Goal: Information Seeking & Learning: Learn about a topic

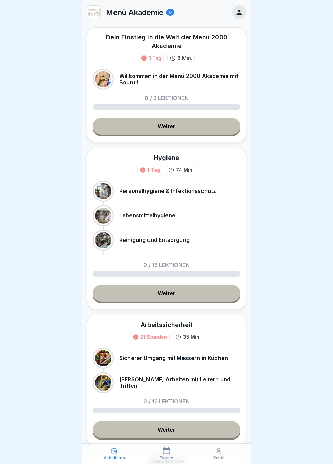
click at [216, 122] on link "Weiter" at bounding box center [167, 126] width 148 height 17
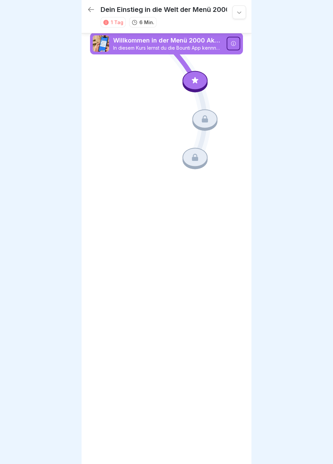
click at [198, 85] on div at bounding box center [195, 80] width 25 height 19
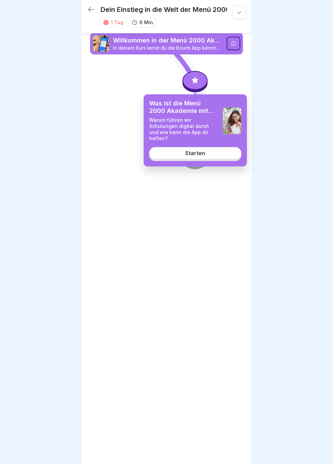
click at [222, 148] on link "Starten" at bounding box center [195, 153] width 92 height 12
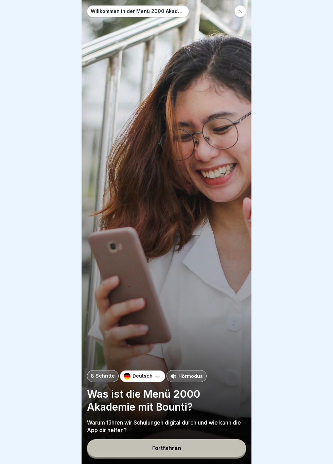
click at [228, 449] on button "Fortfahren" at bounding box center [166, 448] width 159 height 18
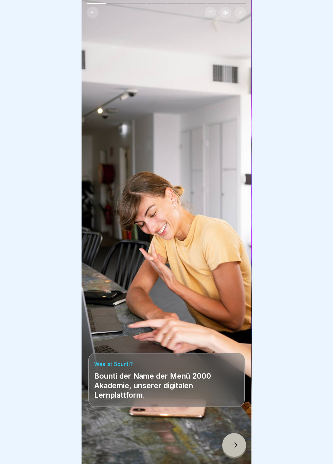
click at [237, 448] on icon at bounding box center [234, 445] width 8 height 8
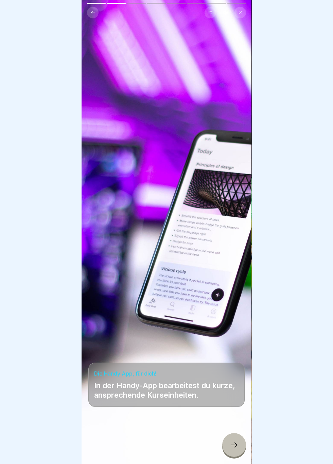
click at [239, 449] on div at bounding box center [234, 445] width 24 height 24
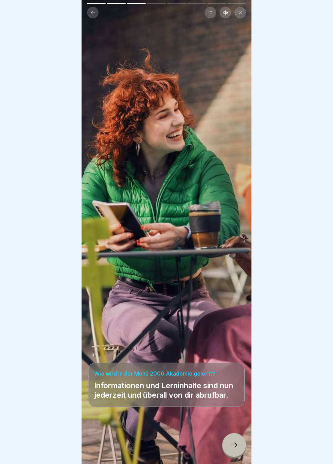
click at [240, 450] on div at bounding box center [234, 445] width 24 height 24
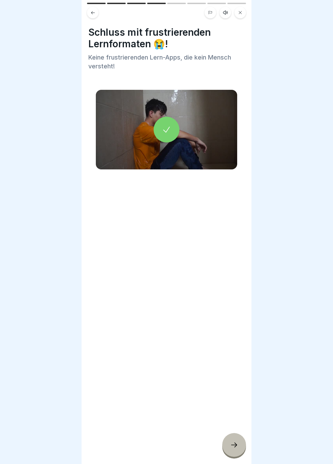
click at [237, 446] on icon at bounding box center [234, 445] width 8 height 8
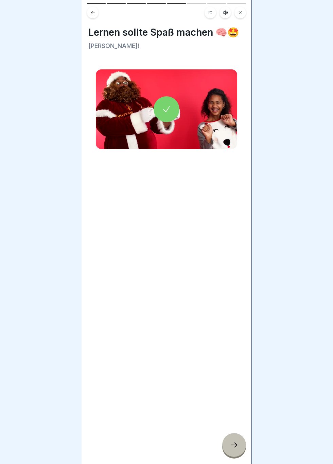
click at [237, 446] on icon at bounding box center [234, 444] width 6 height 5
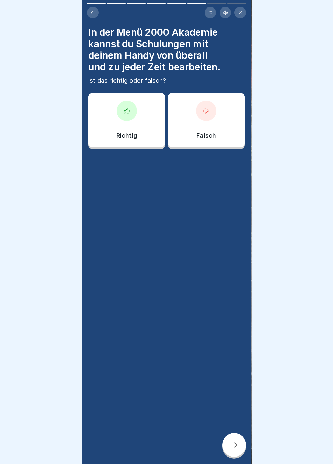
click at [128, 133] on p "Richtig" at bounding box center [126, 135] width 21 height 7
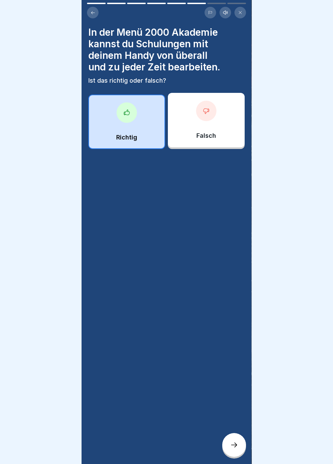
click at [234, 449] on div at bounding box center [234, 445] width 24 height 24
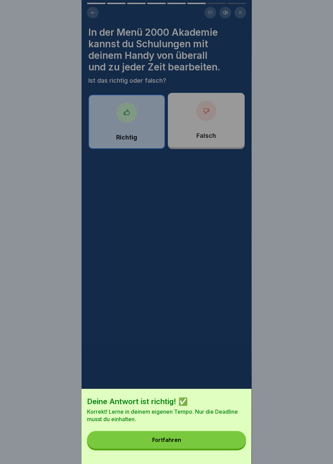
click at [231, 445] on button "Fortfahren" at bounding box center [166, 440] width 159 height 18
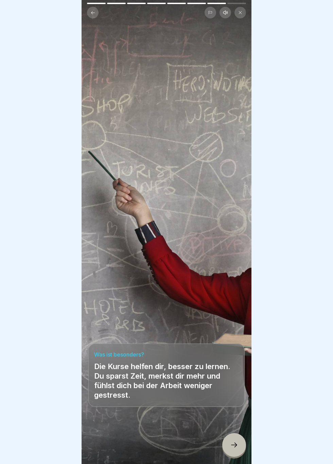
click at [239, 449] on div at bounding box center [234, 445] width 24 height 24
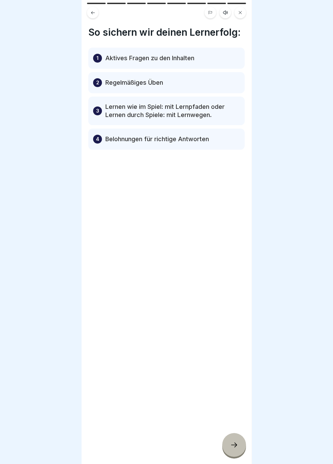
click at [239, 443] on div at bounding box center [234, 445] width 24 height 24
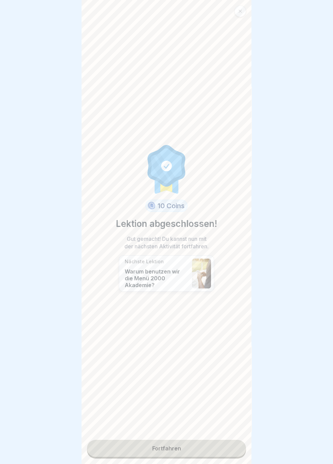
click at [189, 452] on link "Fortfahren" at bounding box center [166, 448] width 159 height 17
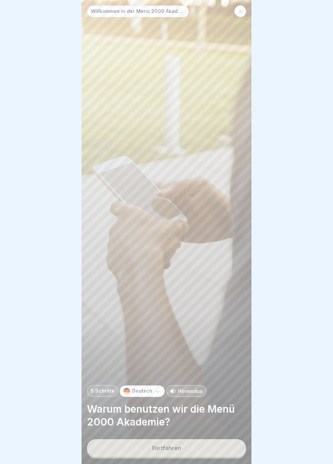
click at [187, 451] on button "Fortfahren" at bounding box center [166, 448] width 159 height 18
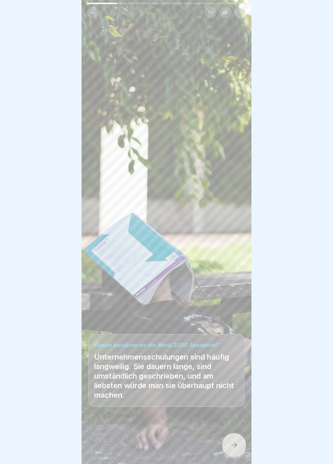
click at [237, 447] on icon at bounding box center [234, 445] width 8 height 8
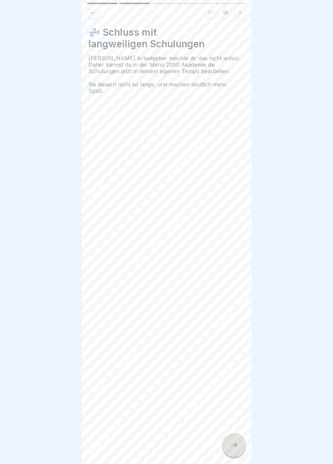
click at [237, 450] on div at bounding box center [234, 445] width 24 height 24
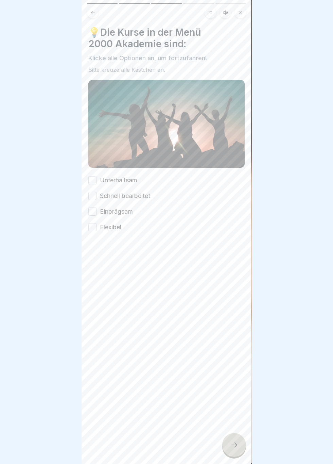
click at [94, 229] on button "Flexibel" at bounding box center [92, 227] width 8 height 8
click at [95, 215] on button "Einprägsam" at bounding box center [92, 211] width 8 height 8
click at [239, 444] on div at bounding box center [234, 445] width 24 height 24
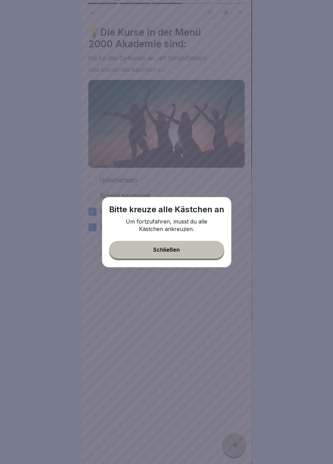
click at [209, 252] on button "Schließen" at bounding box center [166, 250] width 115 height 18
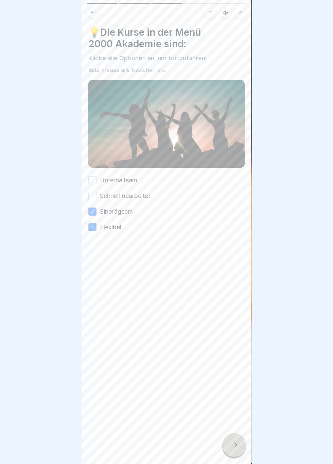
click at [94, 199] on button "Schnell bearbeitet" at bounding box center [92, 196] width 8 height 8
click at [95, 176] on button "Unterhaltsam" at bounding box center [92, 180] width 8 height 8
click at [237, 439] on div at bounding box center [234, 445] width 24 height 24
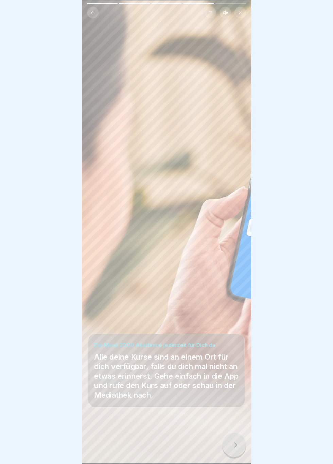
click at [237, 447] on icon at bounding box center [234, 445] width 8 height 8
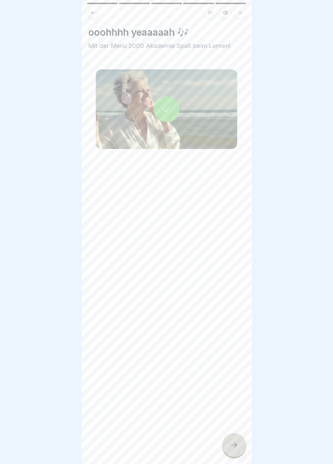
click at [236, 445] on icon at bounding box center [234, 444] width 6 height 5
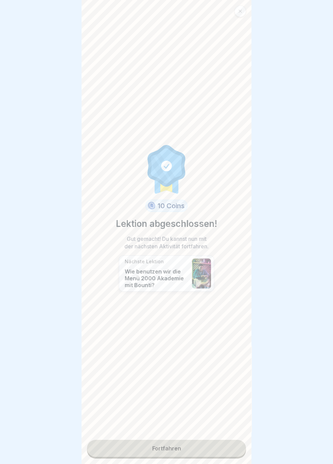
click at [233, 449] on link "Fortfahren" at bounding box center [166, 448] width 159 height 17
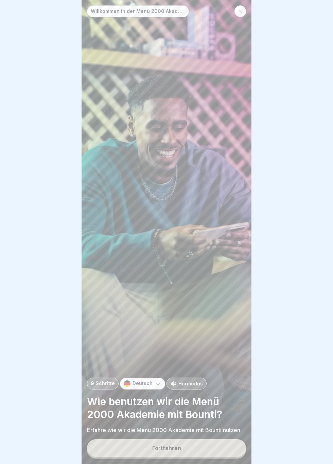
click at [225, 451] on button "Fortfahren" at bounding box center [166, 448] width 159 height 18
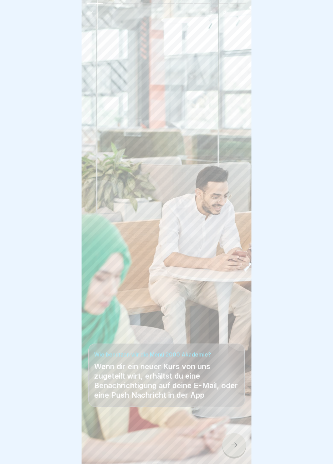
click at [235, 448] on icon at bounding box center [234, 445] width 8 height 8
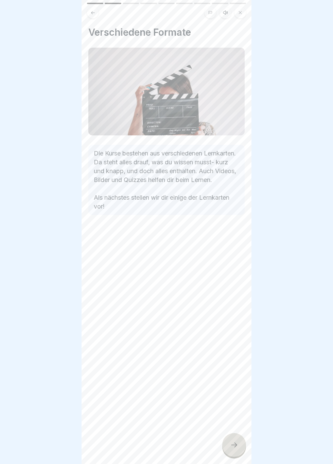
click at [233, 449] on icon at bounding box center [234, 445] width 8 height 8
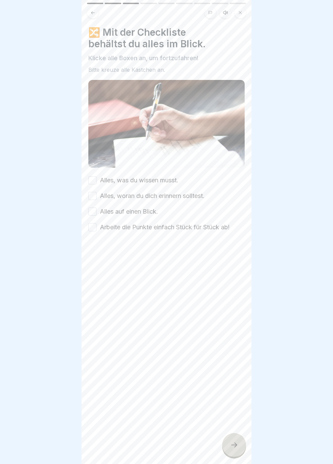
click at [93, 177] on button "Alles, was du wissen musst." at bounding box center [92, 180] width 8 height 8
click at [95, 192] on button "Alles, woran du dich erinnern solltest." at bounding box center [92, 196] width 8 height 8
click at [94, 208] on button "Alles auf einen Blick." at bounding box center [92, 211] width 8 height 8
click at [96, 229] on button "Arbeite die Punkte einfach Stück für Stück ab!" at bounding box center [92, 227] width 8 height 8
click at [234, 449] on div at bounding box center [234, 445] width 24 height 24
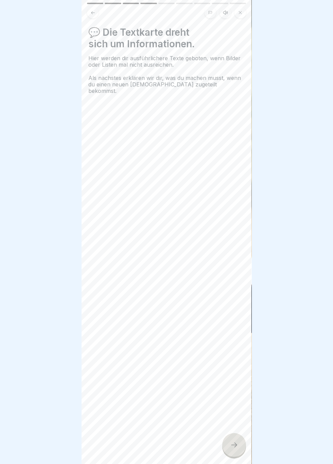
click at [245, 449] on div "💬 Die Textkarte dreht sich um Informationen. Hier werden dir ausführlichere Tex…" at bounding box center [167, 232] width 170 height 464
click at [240, 452] on div at bounding box center [234, 445] width 24 height 24
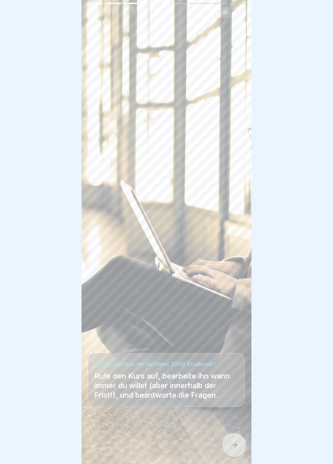
click at [238, 447] on icon at bounding box center [234, 445] width 8 height 8
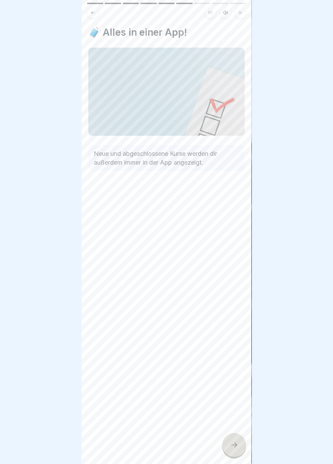
click at [236, 450] on div at bounding box center [234, 445] width 24 height 24
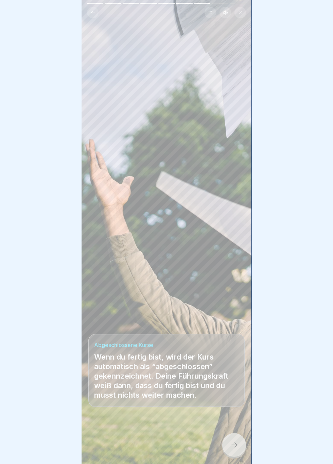
click at [230, 449] on icon at bounding box center [234, 445] width 8 height 8
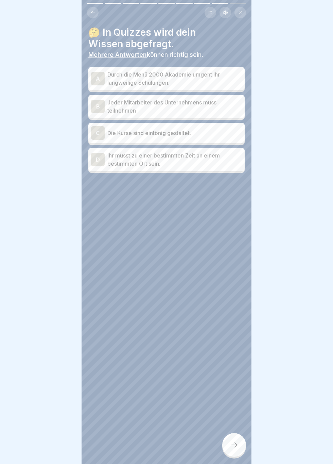
click at [97, 81] on div "A" at bounding box center [98, 79] width 14 height 14
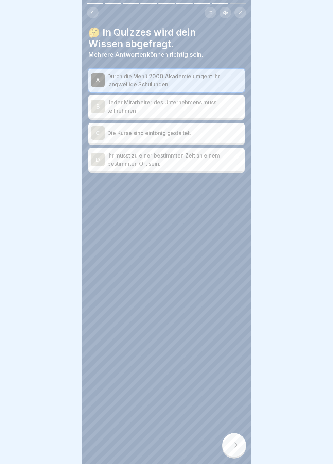
click at [100, 106] on div "B" at bounding box center [98, 107] width 14 height 14
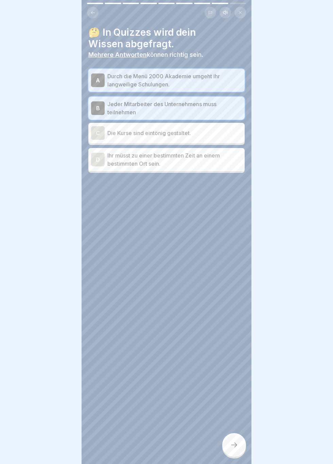
click at [239, 445] on div at bounding box center [234, 445] width 24 height 24
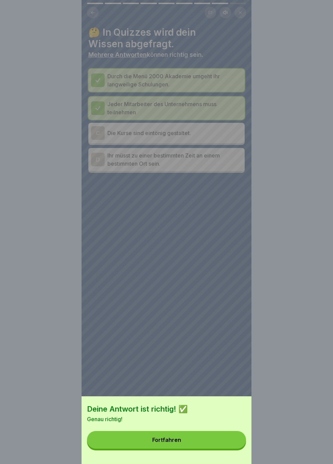
click at [226, 439] on button "Fortfahren" at bounding box center [166, 440] width 159 height 18
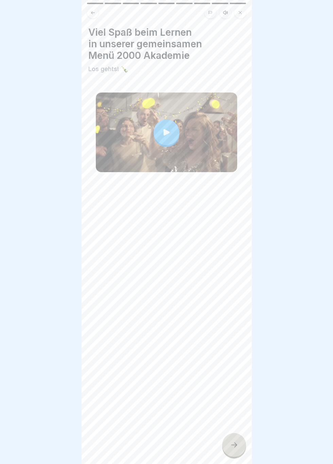
click at [240, 439] on div at bounding box center [234, 445] width 24 height 24
click at [231, 444] on icon at bounding box center [234, 445] width 8 height 8
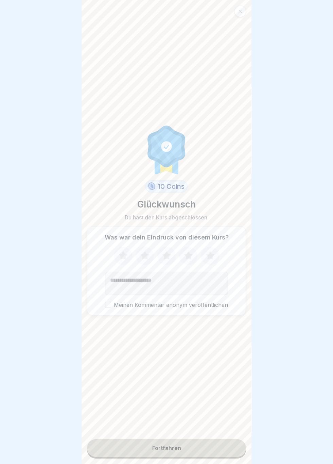
click at [188, 247] on icon at bounding box center [189, 256] width 18 height 18
click at [199, 449] on button "Fortfahren" at bounding box center [166, 448] width 159 height 18
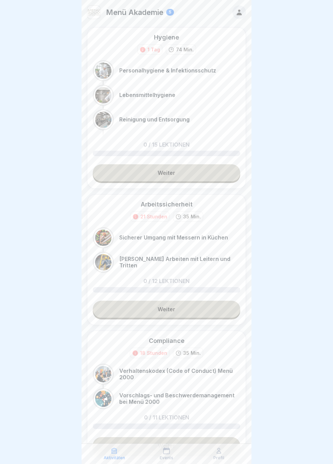
click at [241, 14] on icon at bounding box center [239, 13] width 5 height 6
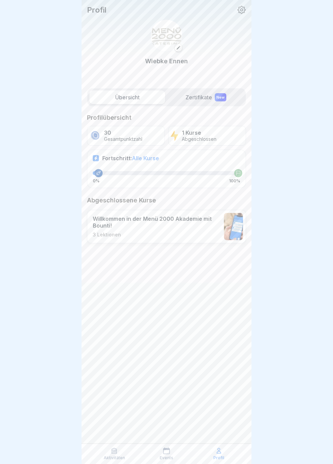
click at [207, 97] on label "Zertifikate New" at bounding box center [206, 97] width 76 height 14
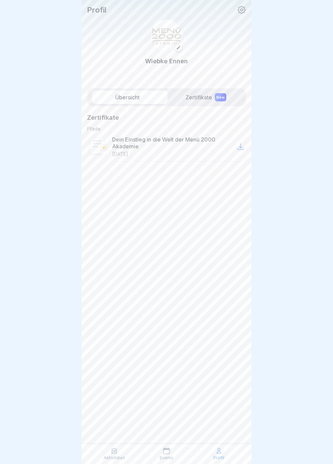
click at [218, 101] on div "New" at bounding box center [221, 97] width 12 height 8
click at [141, 99] on label "Übersicht" at bounding box center [127, 97] width 76 height 14
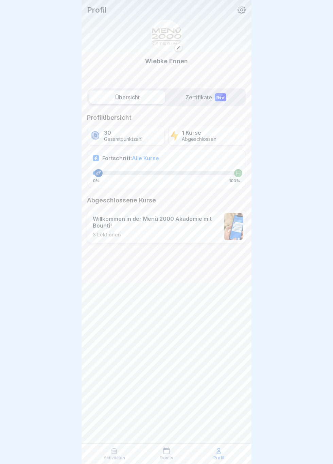
click at [117, 452] on icon at bounding box center [114, 450] width 7 height 7
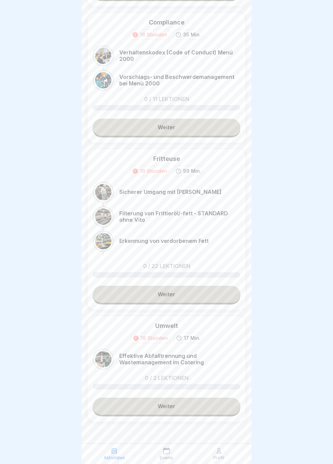
scroll to position [318, 0]
click at [186, 405] on link "Weiter" at bounding box center [167, 406] width 148 height 17
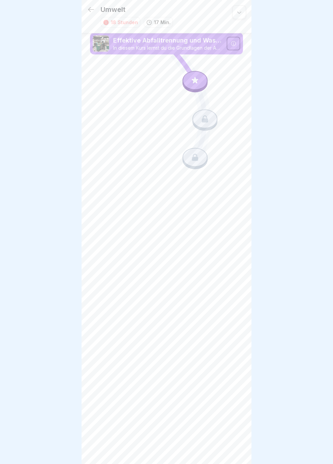
click at [201, 75] on div at bounding box center [195, 80] width 25 height 19
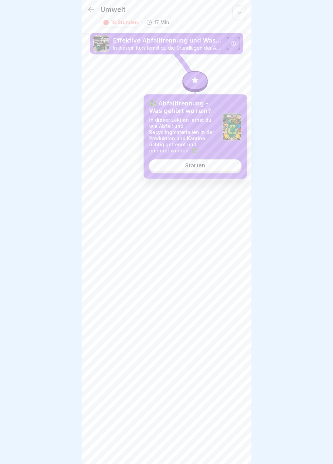
click at [217, 167] on link "Starten" at bounding box center [195, 165] width 92 height 12
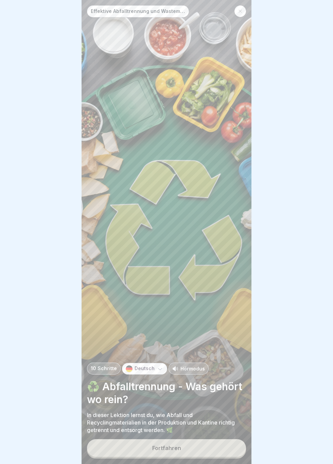
click at [224, 451] on button "Fortfahren" at bounding box center [166, 448] width 159 height 18
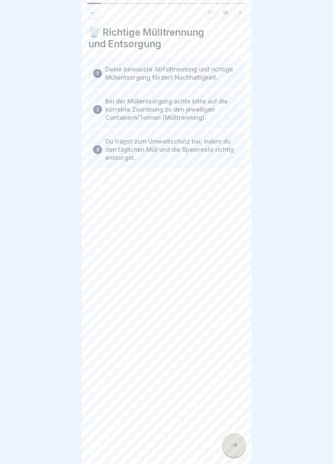
click at [238, 444] on icon at bounding box center [234, 445] width 8 height 8
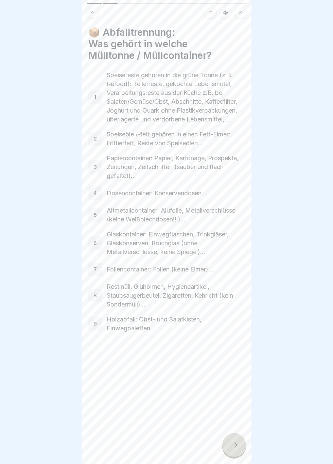
click at [101, 90] on div "1 Speisereste gehören in die grüne Tonne (z.B. Refood): Tellerreste, gekochte L…" at bounding box center [166, 97] width 156 height 53
click at [99, 100] on div "1" at bounding box center [95, 97] width 14 height 14
click at [99, 103] on div "1" at bounding box center [95, 97] width 14 height 14
click at [239, 451] on div at bounding box center [234, 445] width 24 height 24
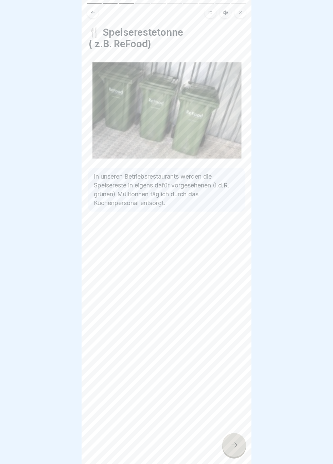
click at [237, 446] on icon at bounding box center [234, 444] width 6 height 5
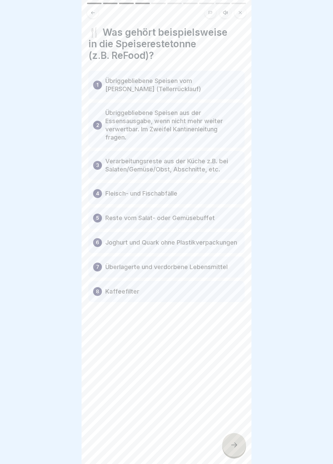
click at [240, 448] on div at bounding box center [234, 445] width 24 height 24
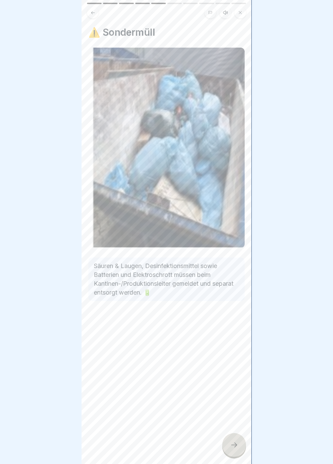
click at [238, 446] on icon at bounding box center [234, 445] width 8 height 8
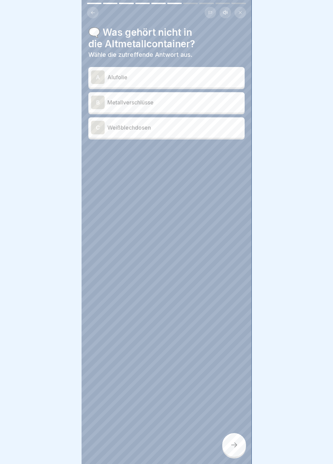
click at [173, 80] on p "Alufolie" at bounding box center [174, 77] width 135 height 8
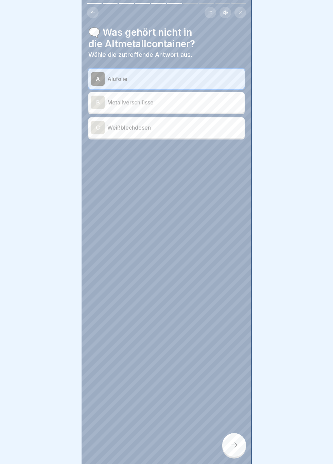
click at [240, 448] on div at bounding box center [234, 445] width 24 height 24
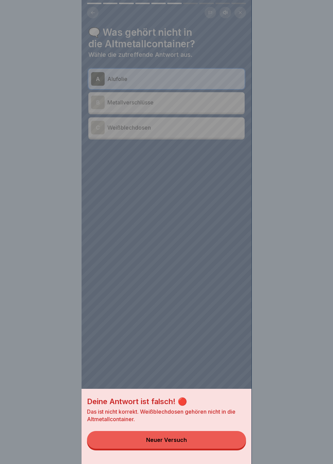
click at [231, 443] on button "Neuer Versuch" at bounding box center [166, 440] width 159 height 18
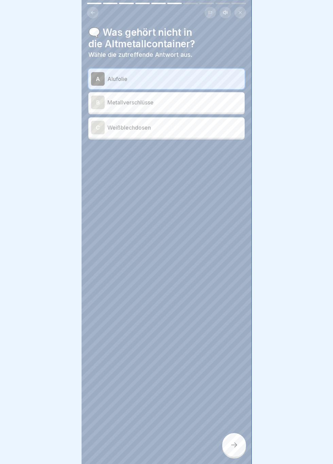
click at [196, 133] on div "C Weißblechdosen" at bounding box center [166, 128] width 151 height 14
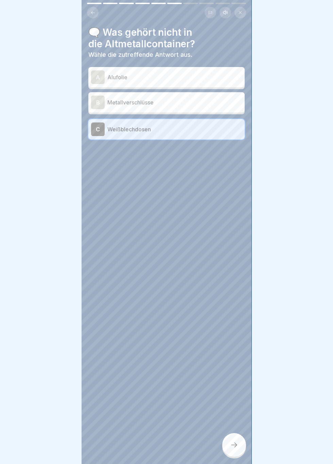
click at [238, 449] on div at bounding box center [234, 445] width 24 height 24
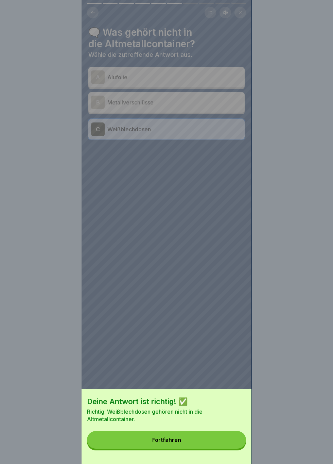
click at [210, 443] on button "Fortfahren" at bounding box center [166, 440] width 159 height 18
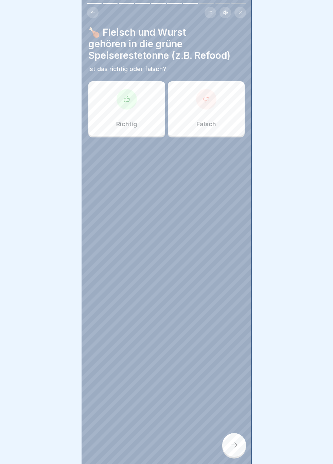
click at [126, 105] on div at bounding box center [127, 99] width 20 height 20
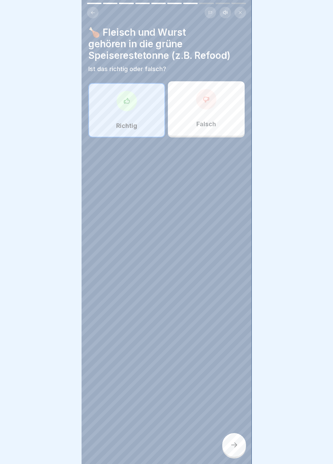
click at [241, 447] on div at bounding box center [234, 445] width 24 height 24
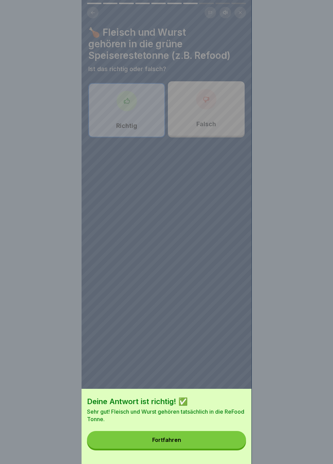
click at [231, 440] on button "Fortfahren" at bounding box center [166, 440] width 159 height 18
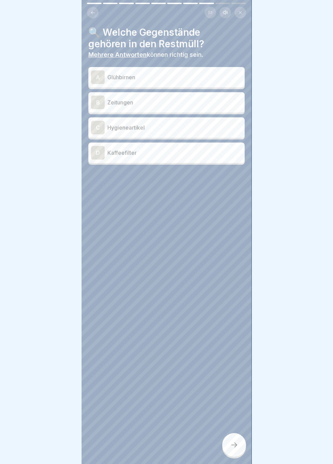
click at [175, 75] on p "Glühbirnen" at bounding box center [174, 77] width 135 height 8
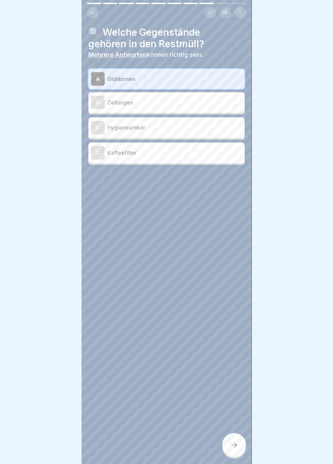
click at [170, 134] on div "C Hygieneartikel" at bounding box center [166, 128] width 151 height 14
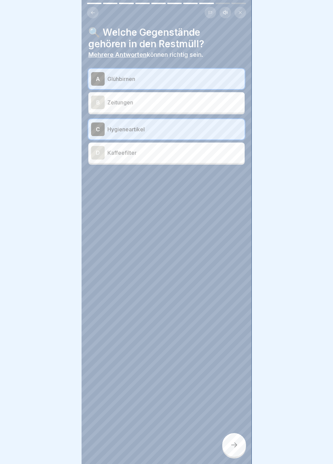
click at [237, 457] on div "🔍 Welche Gegenstände gehören in den Restmüll? Mehrere Antworten können richtig …" at bounding box center [167, 232] width 170 height 464
click at [239, 443] on div at bounding box center [234, 445] width 24 height 24
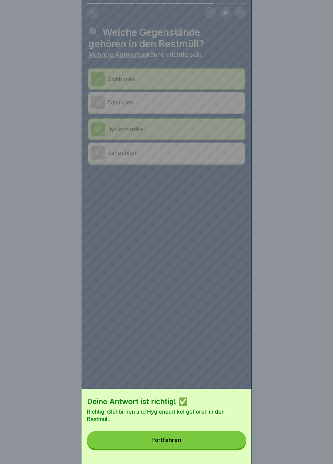
click at [234, 438] on button "Fortfahren" at bounding box center [166, 440] width 159 height 18
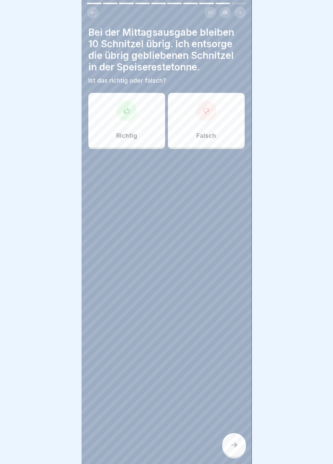
click at [127, 123] on div "Richtig" at bounding box center [126, 120] width 77 height 54
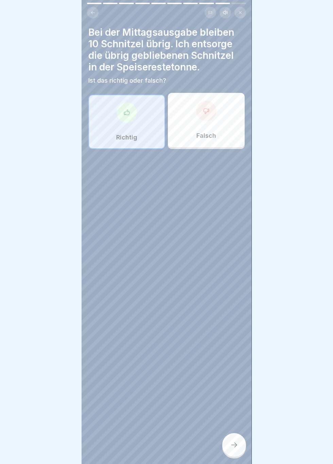
click at [235, 451] on div at bounding box center [234, 445] width 24 height 24
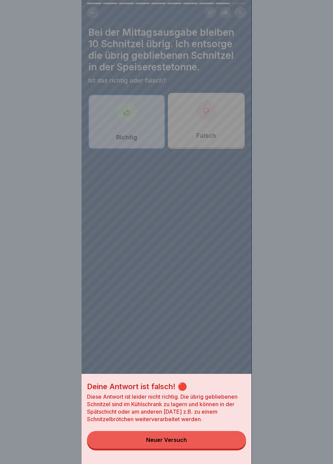
click at [227, 441] on button "Neuer Versuch" at bounding box center [166, 440] width 159 height 18
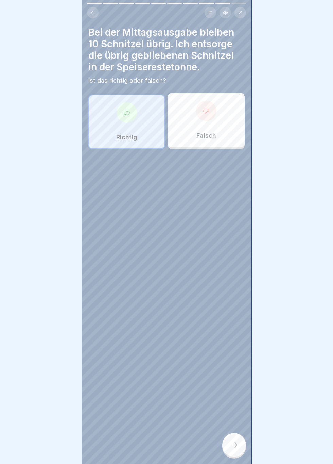
click at [209, 117] on div at bounding box center [206, 111] width 20 height 20
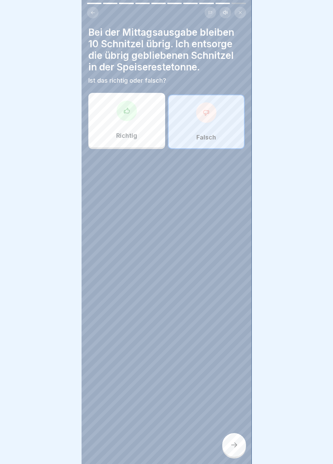
click at [240, 451] on div at bounding box center [234, 445] width 24 height 24
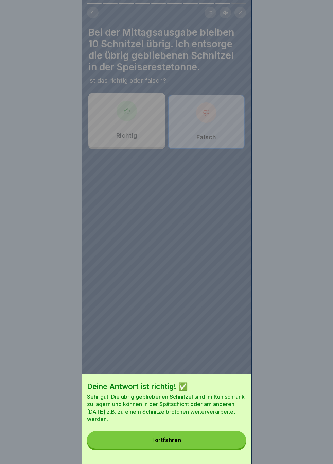
click at [213, 447] on button "Fortfahren" at bounding box center [166, 440] width 159 height 18
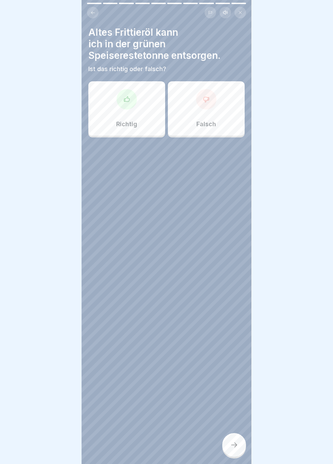
click at [226, 116] on div "Falsch" at bounding box center [206, 108] width 77 height 54
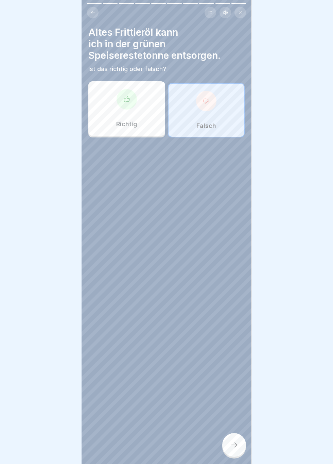
click at [236, 444] on icon at bounding box center [234, 444] width 6 height 5
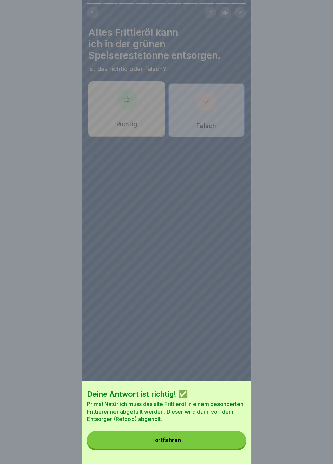
click at [234, 440] on button "Fortfahren" at bounding box center [166, 440] width 159 height 18
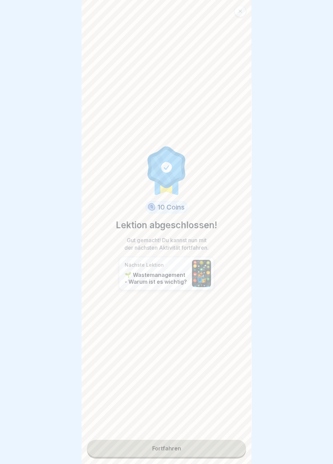
click at [232, 451] on link "Fortfahren" at bounding box center [166, 448] width 159 height 17
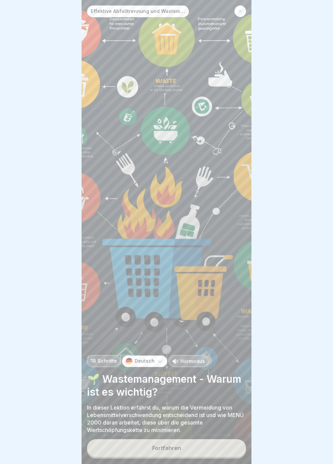
click at [216, 461] on div "Effektive Abfalltrennung und Wastemanagement im Catering 18 Schritte Deutsch Hö…" at bounding box center [167, 232] width 170 height 464
click at [185, 444] on button "Fortfahren" at bounding box center [166, 448] width 159 height 18
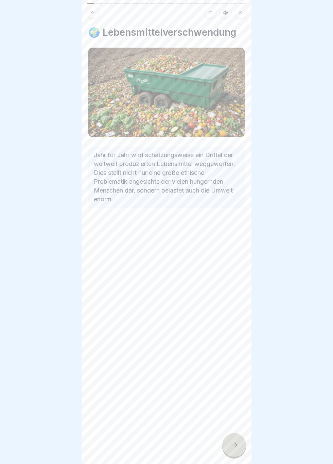
click at [239, 444] on div at bounding box center [234, 445] width 24 height 24
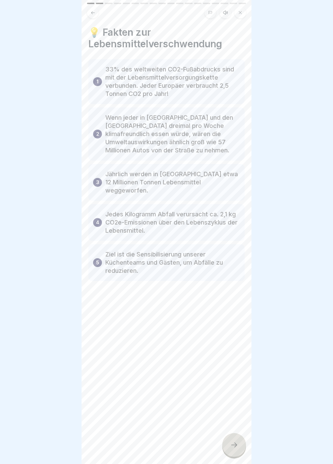
click at [232, 445] on icon at bounding box center [234, 445] width 8 height 8
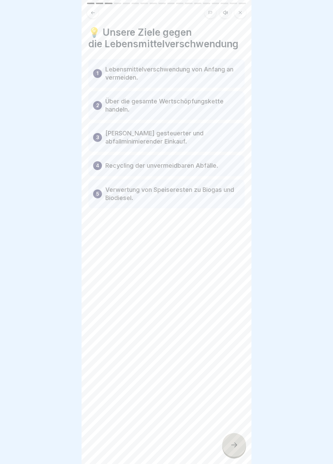
click at [235, 449] on icon at bounding box center [234, 445] width 8 height 8
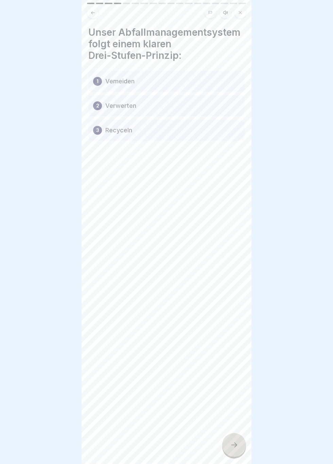
click at [241, 451] on div at bounding box center [234, 445] width 24 height 24
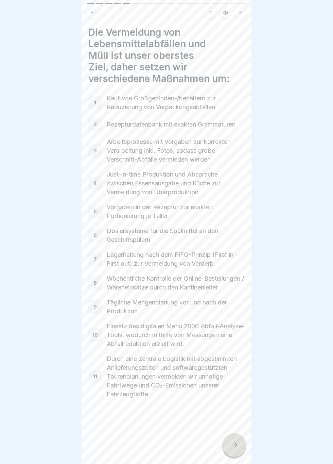
click at [235, 444] on icon at bounding box center [234, 444] width 6 height 5
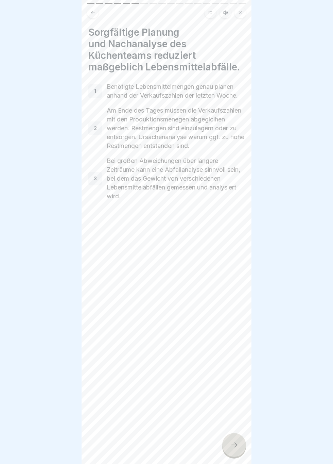
click at [236, 445] on icon at bounding box center [234, 445] width 8 height 8
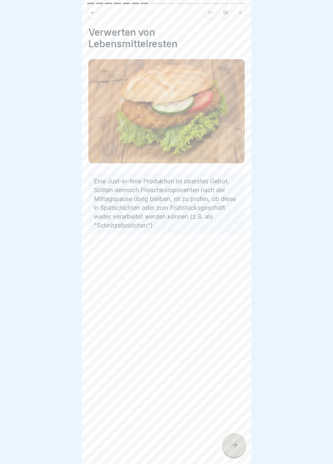
click at [238, 445] on icon at bounding box center [234, 445] width 8 height 8
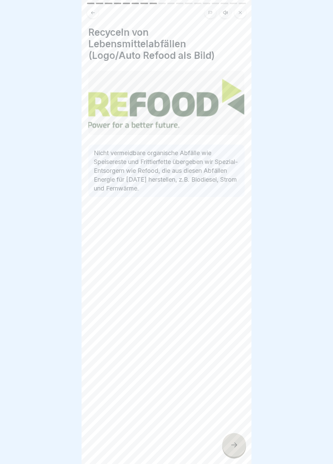
click at [242, 447] on div at bounding box center [234, 445] width 24 height 24
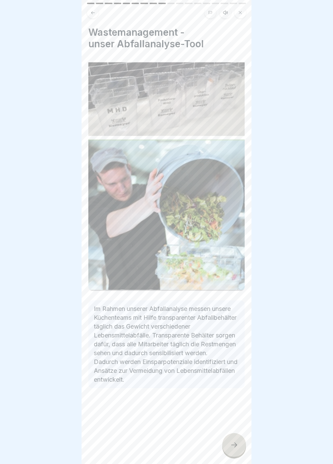
click at [233, 447] on icon at bounding box center [234, 445] width 8 height 8
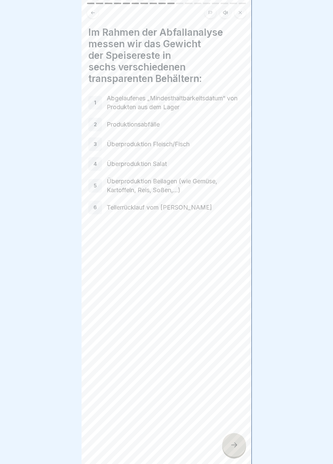
click at [242, 448] on div at bounding box center [234, 445] width 24 height 24
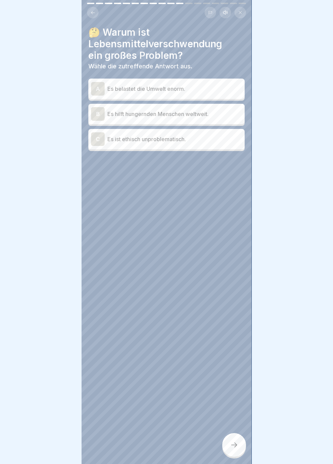
click at [206, 89] on p "Es belastet die Umwelt enorm." at bounding box center [174, 89] width 135 height 8
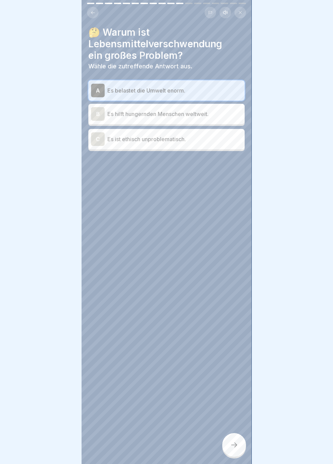
click at [234, 118] on div "B Es hilft hungernden Menschen weltweit." at bounding box center [166, 114] width 151 height 14
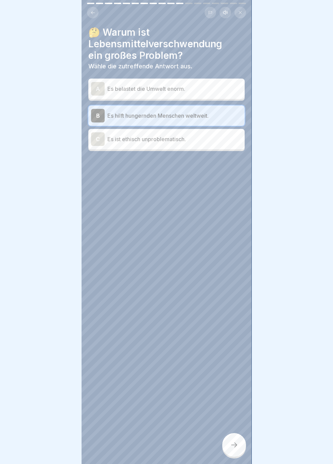
click at [218, 88] on p "Es belastet die Umwelt enorm." at bounding box center [174, 89] width 135 height 8
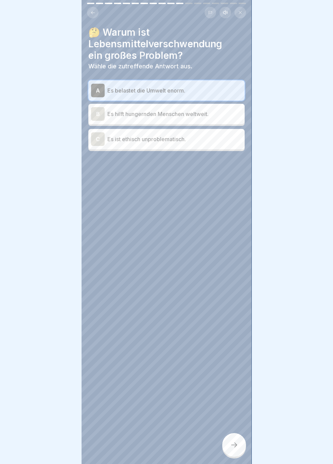
click at [237, 449] on div at bounding box center [234, 445] width 24 height 24
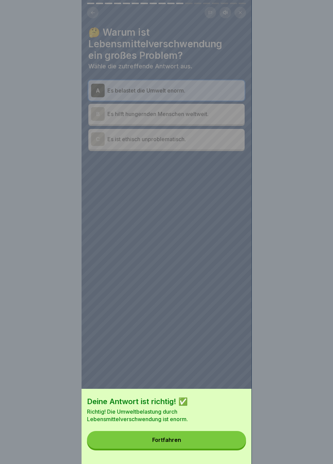
click at [231, 443] on button "Fortfahren" at bounding box center [166, 440] width 159 height 18
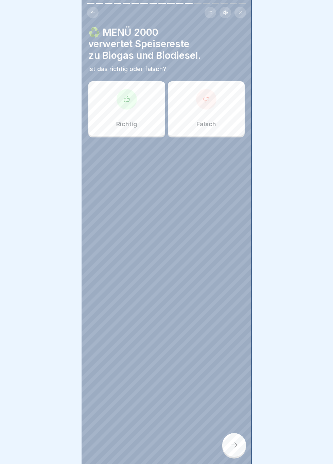
click at [133, 111] on div "Richtig" at bounding box center [126, 108] width 77 height 54
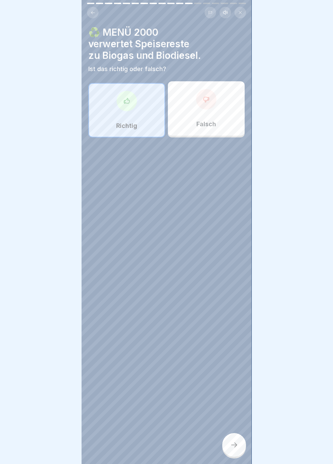
click at [234, 449] on div at bounding box center [234, 445] width 24 height 24
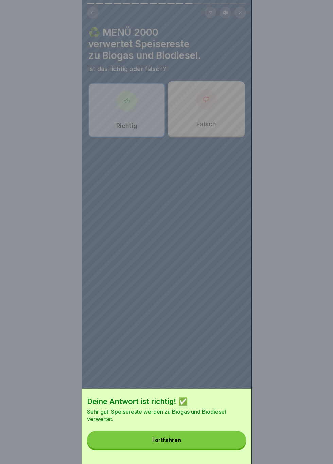
click at [233, 441] on button "Fortfahren" at bounding box center [166, 440] width 159 height 18
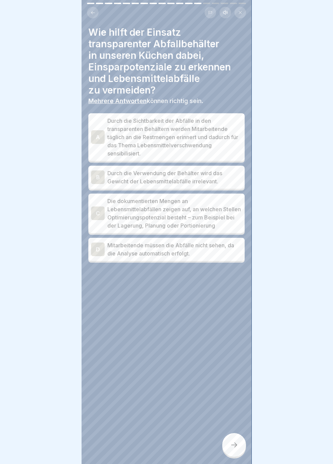
click at [215, 126] on p "Durch die Sichtbarkeit der Abfälle in den transparenten Behältern werden Mitarb…" at bounding box center [174, 137] width 135 height 41
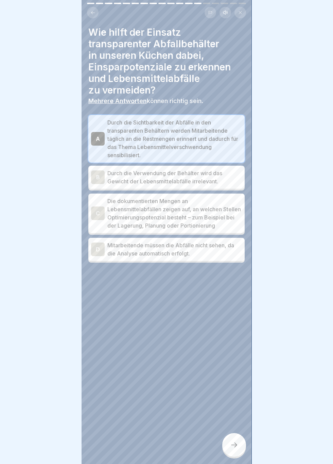
click at [240, 451] on div at bounding box center [234, 445] width 24 height 24
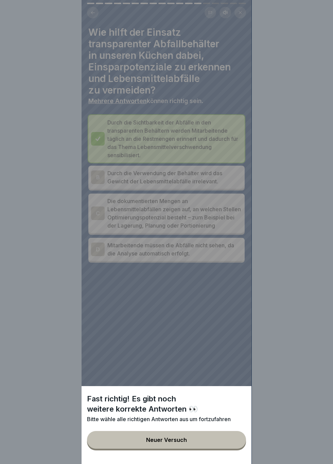
click at [223, 444] on button "Neuer Versuch" at bounding box center [166, 440] width 159 height 18
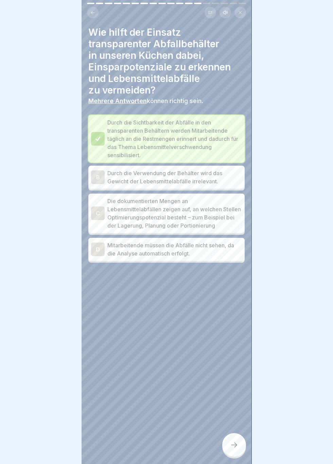
click at [231, 214] on p "Die dokumentierten Mengen an Lebensmittelabfällen zeigen auf, an welchen Stelle…" at bounding box center [174, 213] width 135 height 33
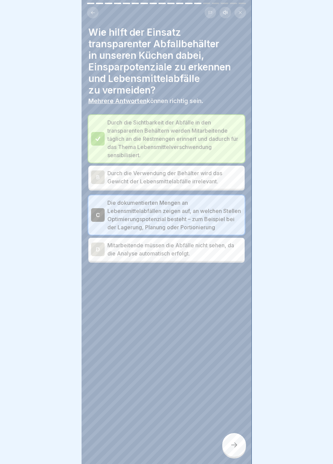
click at [236, 444] on icon at bounding box center [234, 444] width 6 height 5
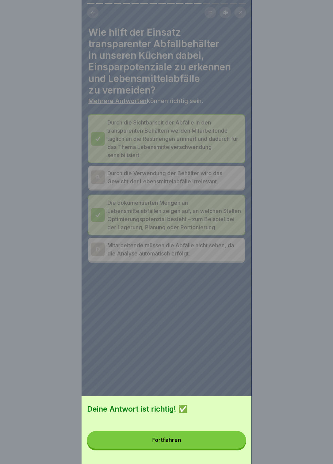
click at [221, 445] on button "Fortfahren" at bounding box center [166, 440] width 159 height 18
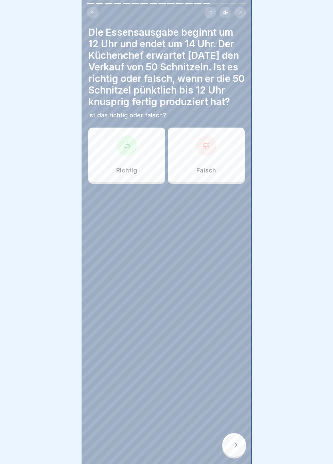
click at [210, 171] on p "Falsch" at bounding box center [207, 170] width 20 height 7
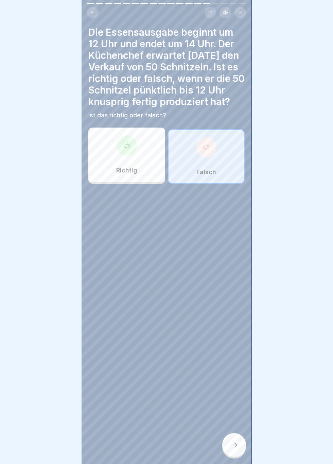
click at [239, 446] on div at bounding box center [234, 445] width 24 height 24
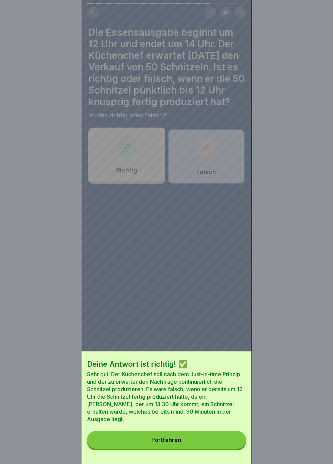
click at [218, 443] on button "Fortfahren" at bounding box center [166, 440] width 159 height 18
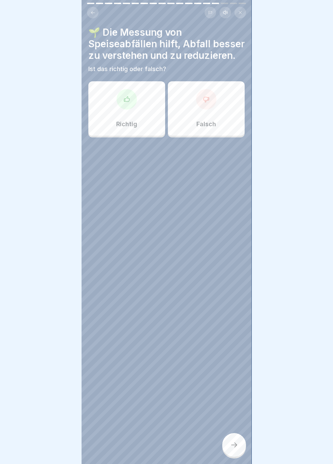
click at [133, 121] on p "Richtig" at bounding box center [126, 123] width 21 height 7
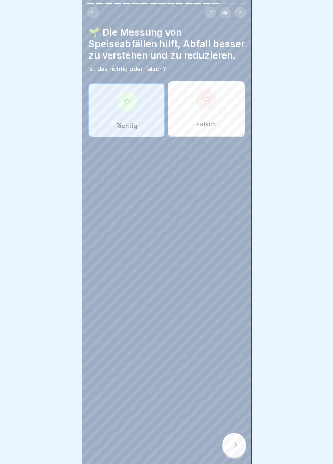
click at [232, 446] on icon at bounding box center [234, 445] width 8 height 8
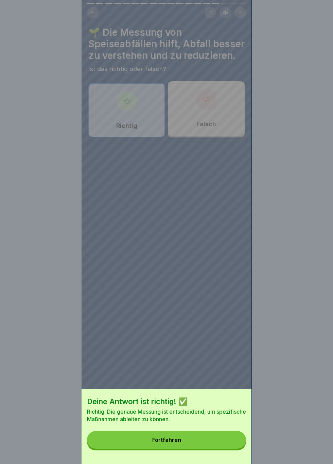
click at [228, 442] on button "Fortfahren" at bounding box center [166, 440] width 159 height 18
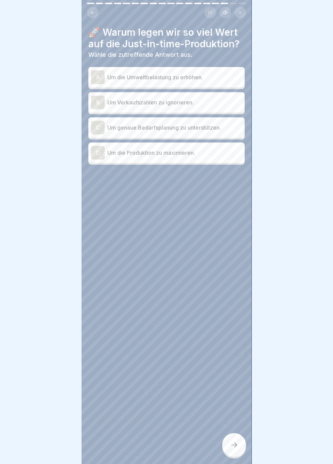
click at [225, 128] on p "Um genaue Bedarfsplanung zu unterstützen." at bounding box center [174, 127] width 135 height 8
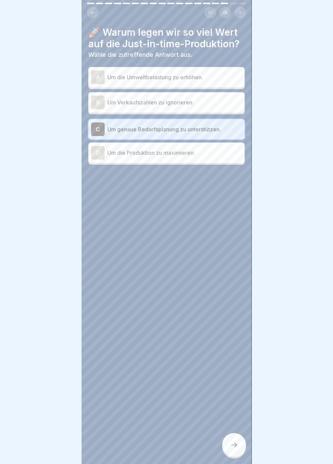
click at [223, 153] on p "Um die Produktion zu maximieren." at bounding box center [174, 153] width 135 height 8
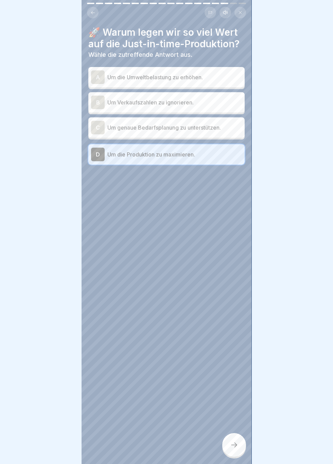
click at [222, 130] on p "Um genaue Bedarfsplanung zu unterstützen." at bounding box center [174, 127] width 135 height 8
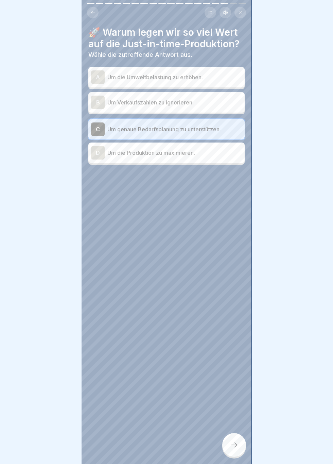
click at [238, 445] on div at bounding box center [234, 445] width 24 height 24
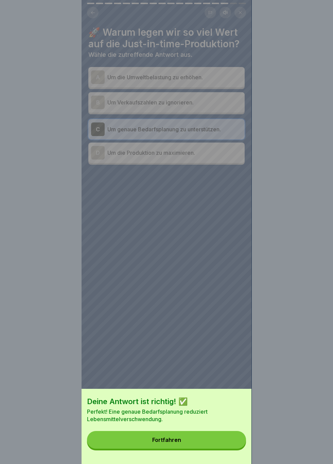
click at [218, 441] on button "Fortfahren" at bounding box center [166, 440] width 159 height 18
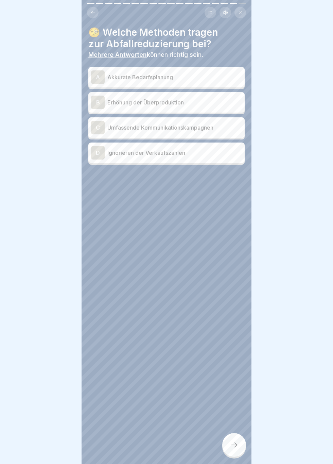
click at [226, 76] on p "Akkurate Bedarfsplanung" at bounding box center [174, 77] width 135 height 8
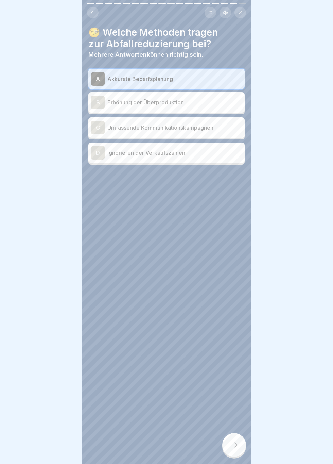
click at [231, 446] on icon at bounding box center [234, 445] width 8 height 8
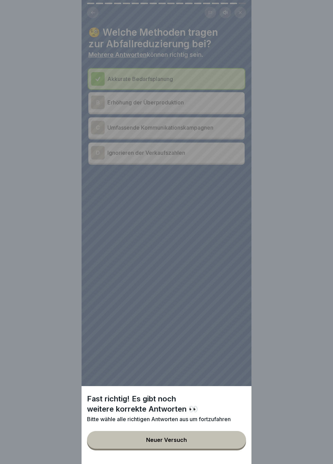
click at [216, 445] on button "Neuer Versuch" at bounding box center [166, 440] width 159 height 18
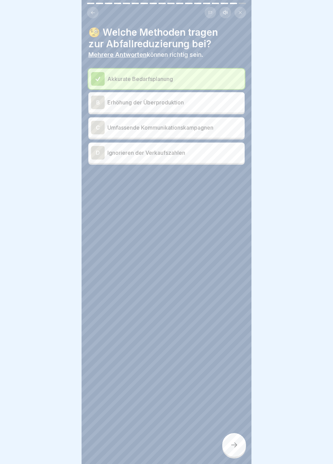
click at [220, 126] on p "Umfassende Kommunikationskampagnen" at bounding box center [174, 127] width 135 height 8
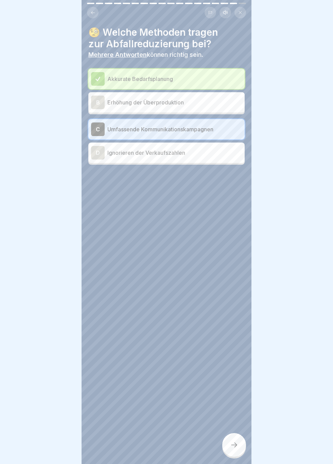
click at [235, 443] on icon at bounding box center [234, 445] width 8 height 8
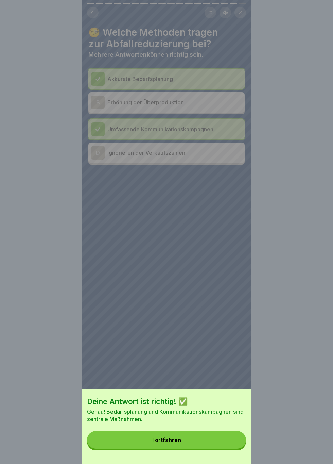
click at [222, 444] on button "Fortfahren" at bounding box center [166, 440] width 159 height 18
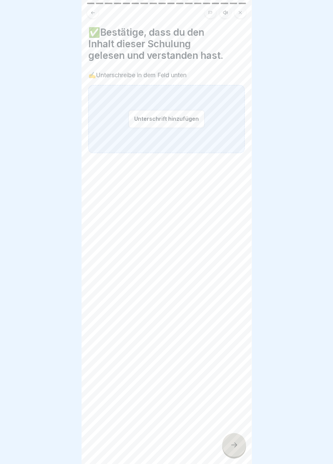
click at [182, 117] on button "Unterschrift hinzufügen" at bounding box center [167, 119] width 76 height 18
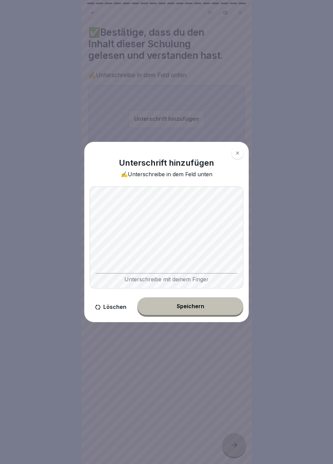
click at [216, 309] on button "Speichern" at bounding box center [190, 306] width 106 height 18
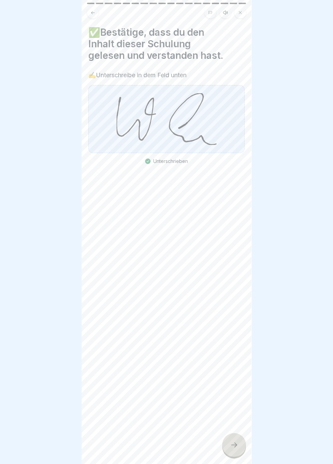
click at [236, 444] on icon at bounding box center [234, 444] width 6 height 5
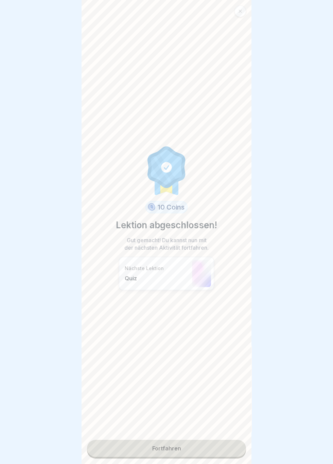
click at [225, 450] on link "Fortfahren" at bounding box center [166, 448] width 159 height 17
click at [198, 448] on link "Fortfahren" at bounding box center [166, 448] width 159 height 17
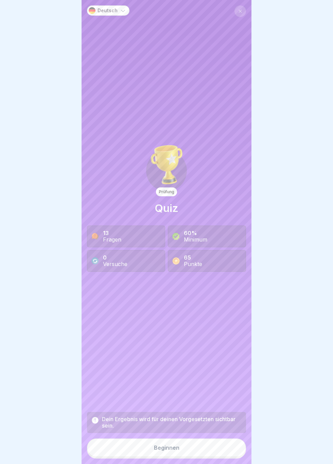
click at [218, 227] on div "60% Minimum" at bounding box center [207, 236] width 78 height 22
click at [219, 238] on div "60% Minimum" at bounding box center [207, 236] width 78 height 22
click at [179, 452] on button "Beginnen" at bounding box center [166, 447] width 159 height 18
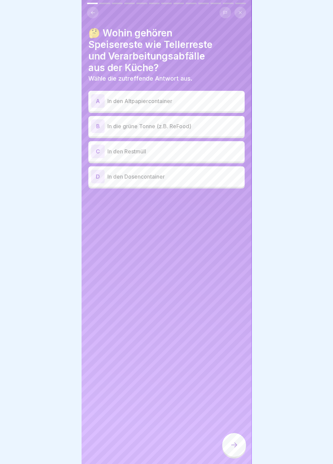
click at [228, 126] on p "In die grüne Tonne (z.B. ReFood)" at bounding box center [174, 126] width 135 height 8
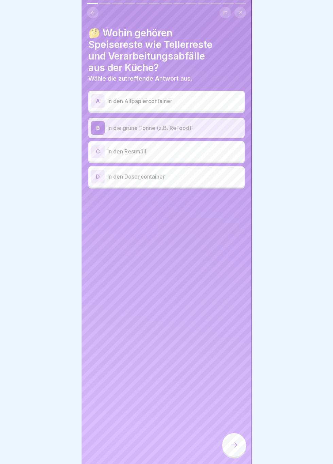
click at [234, 445] on icon at bounding box center [234, 445] width 8 height 8
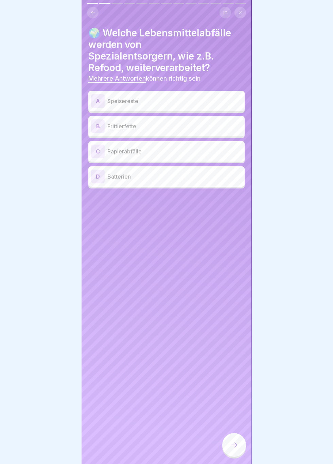
click at [196, 104] on p "Speisereste" at bounding box center [174, 101] width 135 height 8
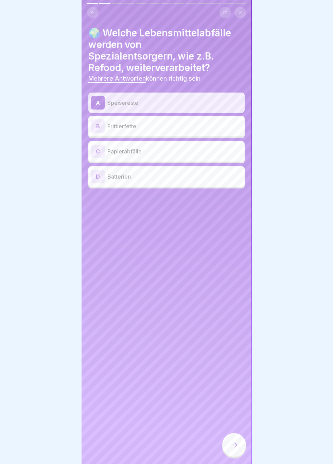
click at [200, 132] on div "B Frittierfette" at bounding box center [166, 126] width 151 height 14
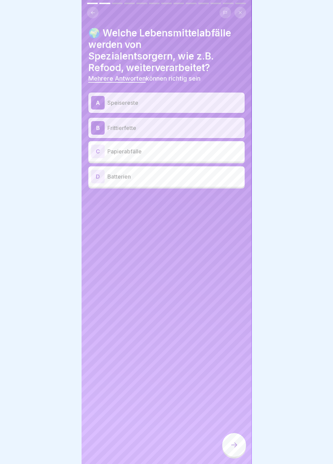
click at [238, 447] on icon at bounding box center [234, 445] width 8 height 8
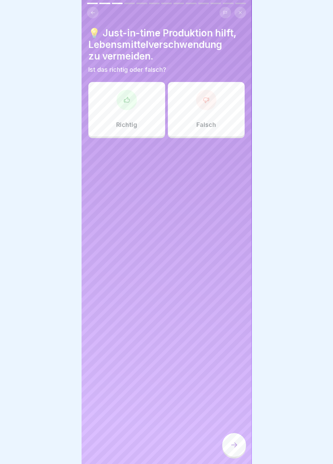
click at [136, 117] on div "Richtig" at bounding box center [126, 109] width 77 height 54
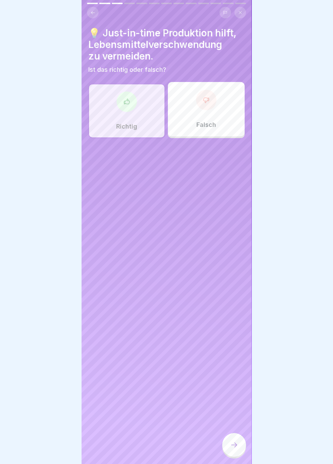
click at [239, 439] on div at bounding box center [234, 445] width 24 height 24
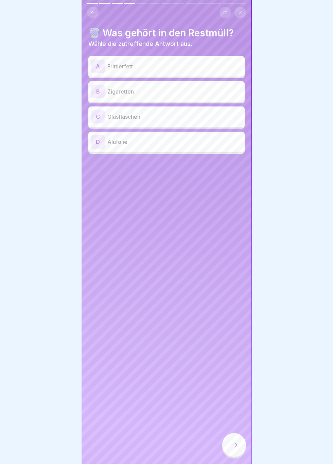
click at [180, 88] on p "Zigaretten" at bounding box center [174, 91] width 135 height 8
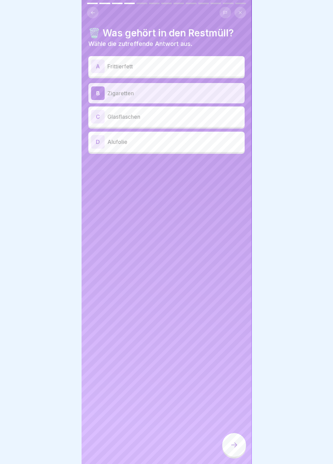
click at [177, 144] on p "Alufolie" at bounding box center [174, 142] width 135 height 8
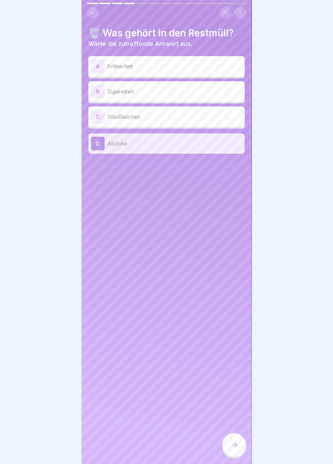
click at [183, 95] on p "Zigaretten" at bounding box center [174, 91] width 135 height 8
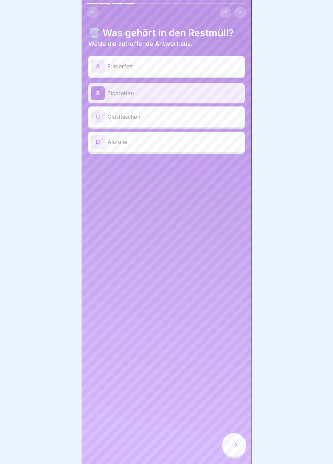
click at [239, 451] on div at bounding box center [234, 445] width 24 height 24
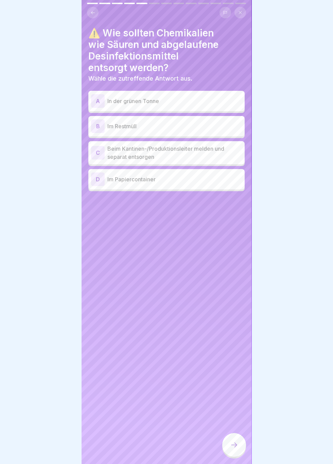
click at [216, 153] on p "Beim Kantinen-/Produktionsleiter melden und separat entsorgen" at bounding box center [174, 152] width 135 height 16
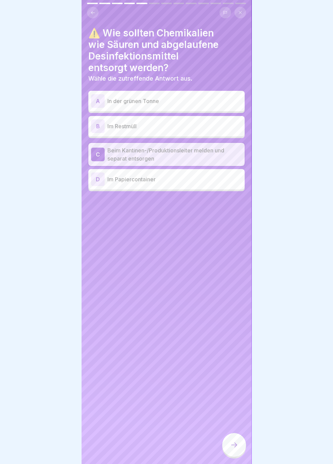
click at [211, 133] on div "B Im Restmüll" at bounding box center [166, 126] width 156 height 20
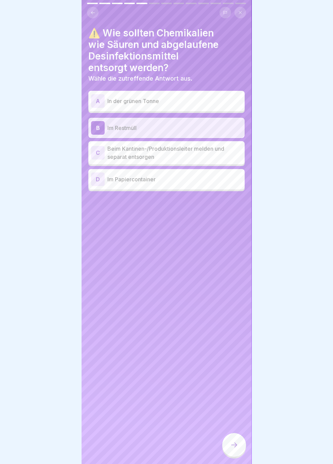
click at [211, 151] on p "Beim Kantinen-/Produktionsleiter melden und separat entsorgen" at bounding box center [174, 152] width 135 height 16
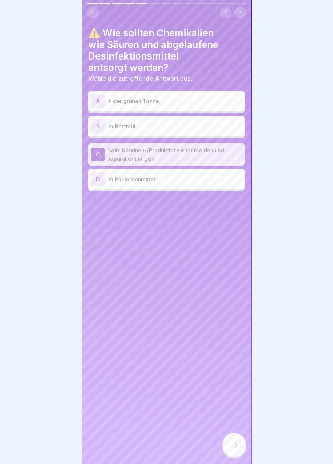
click at [191, 126] on p "Im Restmüll" at bounding box center [174, 126] width 135 height 8
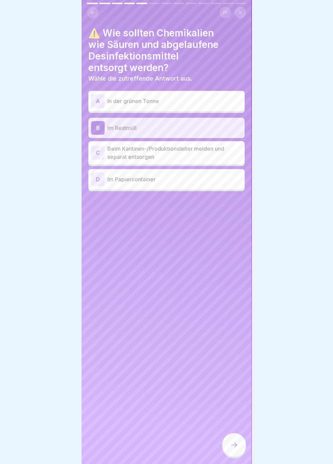
click at [237, 445] on icon at bounding box center [234, 445] width 8 height 8
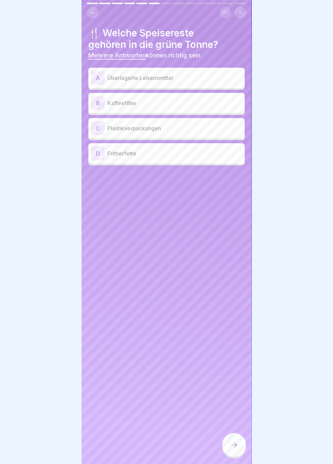
click at [160, 112] on div "B Kaffeefilter" at bounding box center [166, 103] width 156 height 20
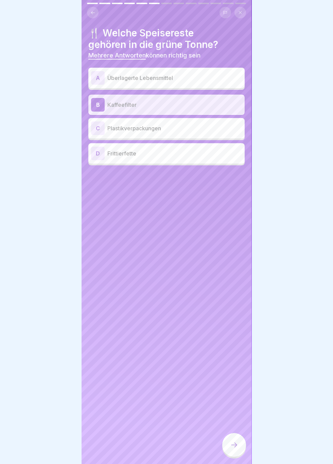
click at [239, 449] on div at bounding box center [234, 445] width 24 height 24
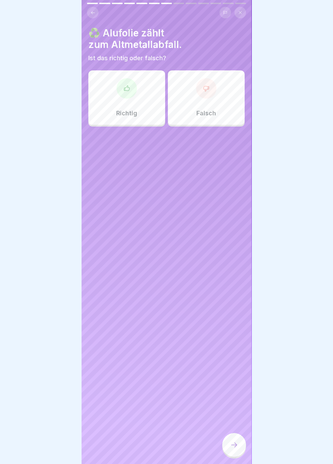
click at [206, 102] on div "Falsch" at bounding box center [206, 97] width 77 height 54
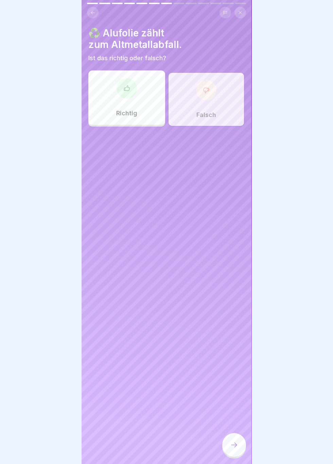
click at [240, 450] on div at bounding box center [234, 445] width 24 height 24
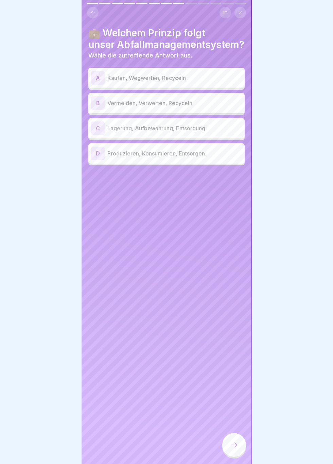
click at [222, 101] on p "Vermeiden, Verwerten, Recyceln" at bounding box center [174, 103] width 135 height 8
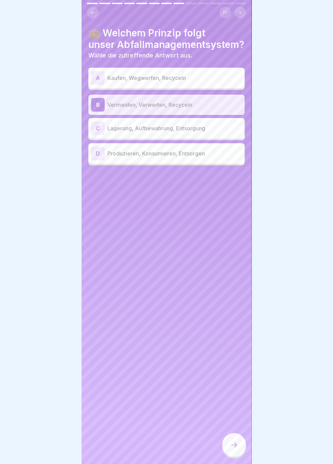
click at [235, 443] on icon at bounding box center [234, 445] width 8 height 8
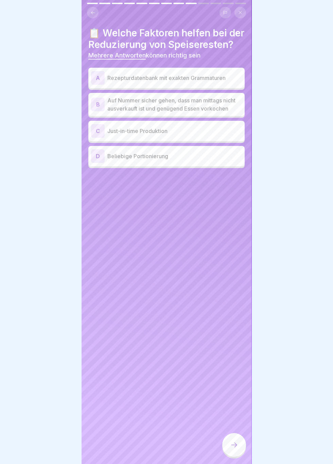
click at [228, 80] on p "Rezepturdatenbank mit exakten Grammaturen" at bounding box center [174, 78] width 135 height 8
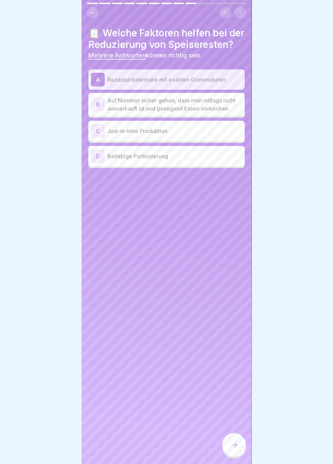
click at [232, 449] on div at bounding box center [234, 445] width 24 height 24
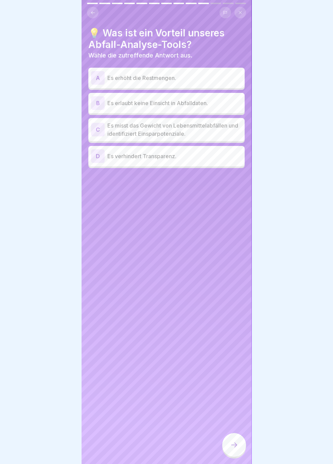
click at [225, 135] on p "Es misst das Gewicht von Lebensmittelabfällen und identifiziert Einsparpotenzia…" at bounding box center [174, 129] width 135 height 16
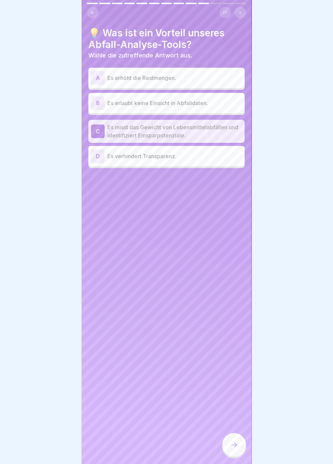
click at [237, 445] on icon at bounding box center [234, 444] width 6 height 5
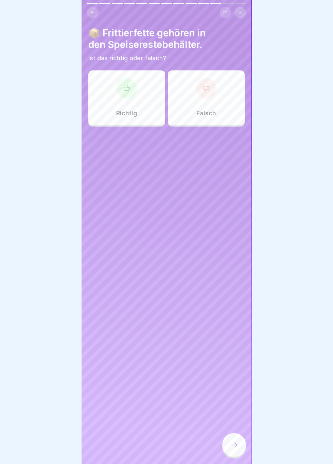
click at [217, 89] on div "Falsch" at bounding box center [206, 97] width 77 height 54
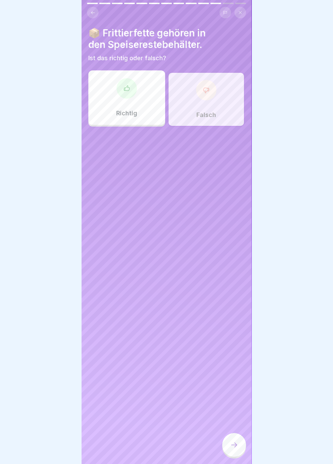
click at [239, 441] on div at bounding box center [234, 445] width 24 height 24
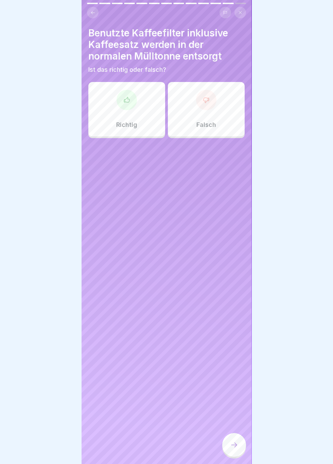
click at [216, 105] on div "Falsch" at bounding box center [206, 109] width 77 height 54
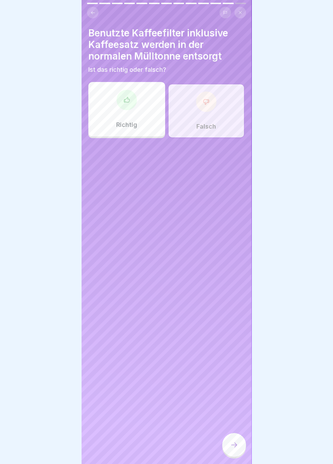
click at [237, 447] on icon at bounding box center [234, 445] width 8 height 8
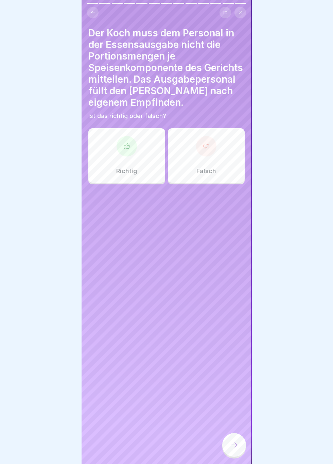
click at [219, 151] on div "Falsch" at bounding box center [206, 155] width 77 height 54
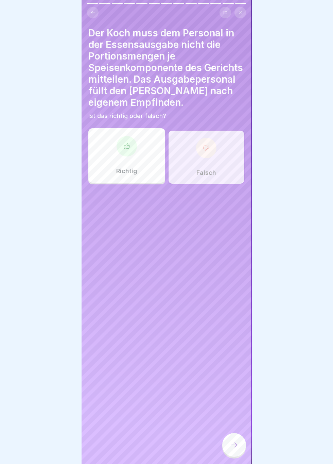
click at [238, 443] on icon at bounding box center [234, 445] width 8 height 8
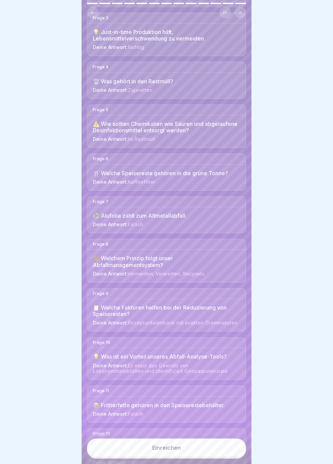
scroll to position [257, 0]
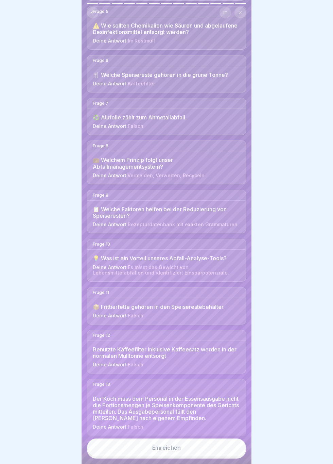
click at [231, 447] on button "Einreichen" at bounding box center [166, 447] width 159 height 18
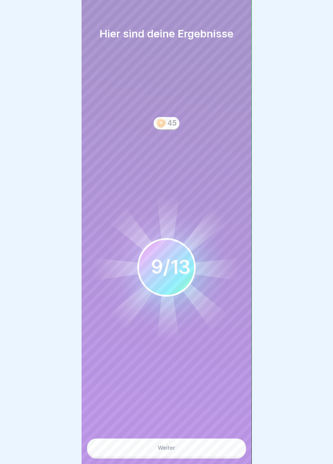
click at [222, 455] on button "Weiter" at bounding box center [166, 447] width 159 height 18
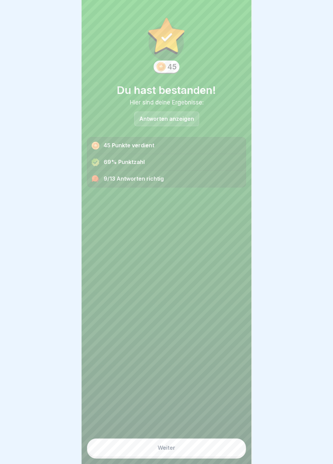
click at [222, 452] on button "Weiter" at bounding box center [166, 447] width 159 height 18
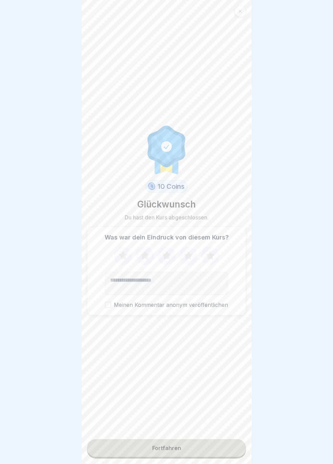
click at [168, 256] on icon at bounding box center [166, 255] width 9 height 8
click at [188, 252] on icon at bounding box center [189, 256] width 18 height 18
click at [166, 447] on div "Fortfahren" at bounding box center [166, 448] width 29 height 6
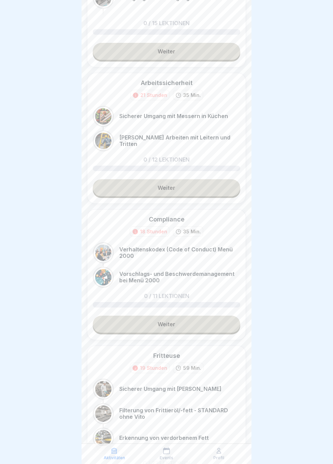
scroll to position [209, 0]
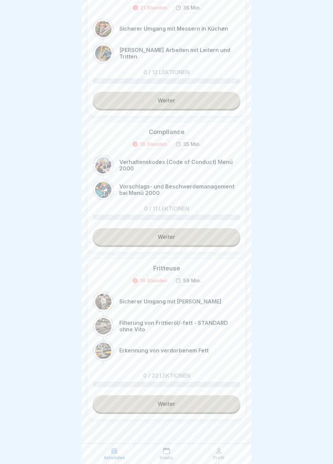
click at [300, 333] on div at bounding box center [166, 232] width 333 height 464
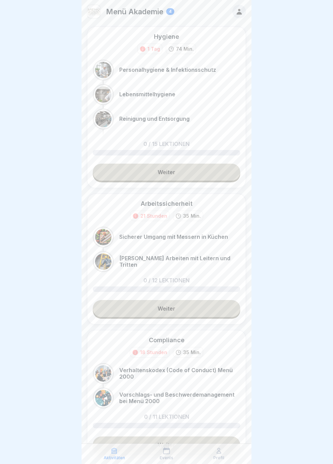
scroll to position [0, 0]
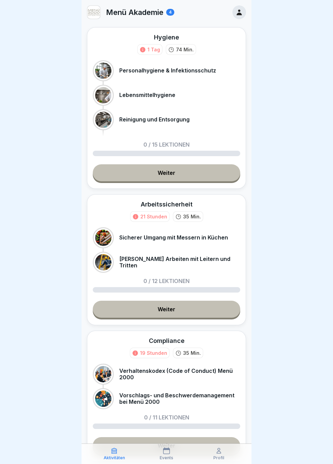
click at [237, 18] on div at bounding box center [240, 12] width 14 height 14
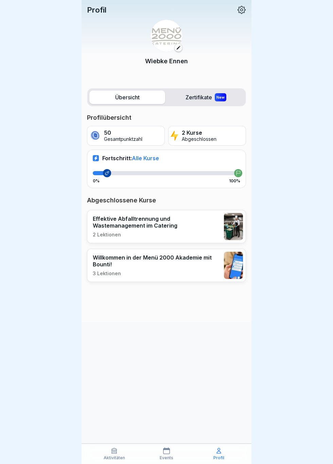
click at [252, 12] on div at bounding box center [166, 232] width 333 height 464
click at [244, 11] on icon at bounding box center [242, 10] width 8 height 8
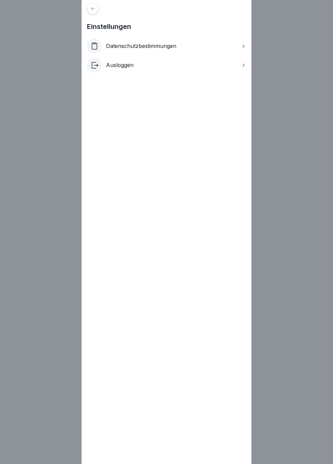
click at [241, 44] on icon at bounding box center [243, 46] width 5 height 5
click at [97, 9] on div at bounding box center [93, 9] width 12 height 12
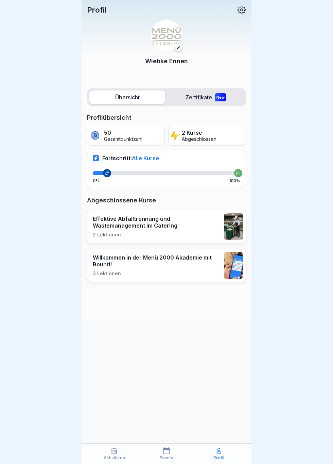
click at [228, 96] on label "Zertifikate New" at bounding box center [206, 97] width 76 height 14
click at [218, 92] on label "Zertifikate New" at bounding box center [206, 97] width 76 height 14
click at [218, 99] on div "New" at bounding box center [221, 97] width 12 height 8
click at [214, 100] on label "Zertifikate New" at bounding box center [206, 97] width 76 height 14
click at [203, 94] on label "Zertifikate New" at bounding box center [206, 97] width 76 height 14
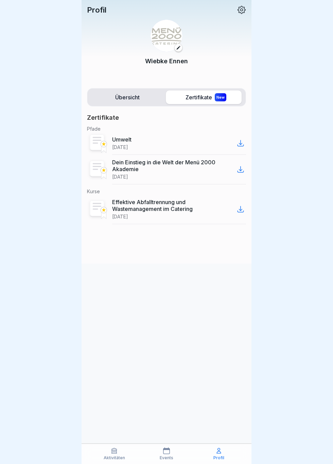
click at [196, 97] on label "Zertifikate New" at bounding box center [206, 97] width 76 height 14
click at [244, 147] on icon at bounding box center [241, 143] width 8 height 8
click at [238, 147] on icon at bounding box center [241, 143] width 8 height 8
